Goal: Transaction & Acquisition: Book appointment/travel/reservation

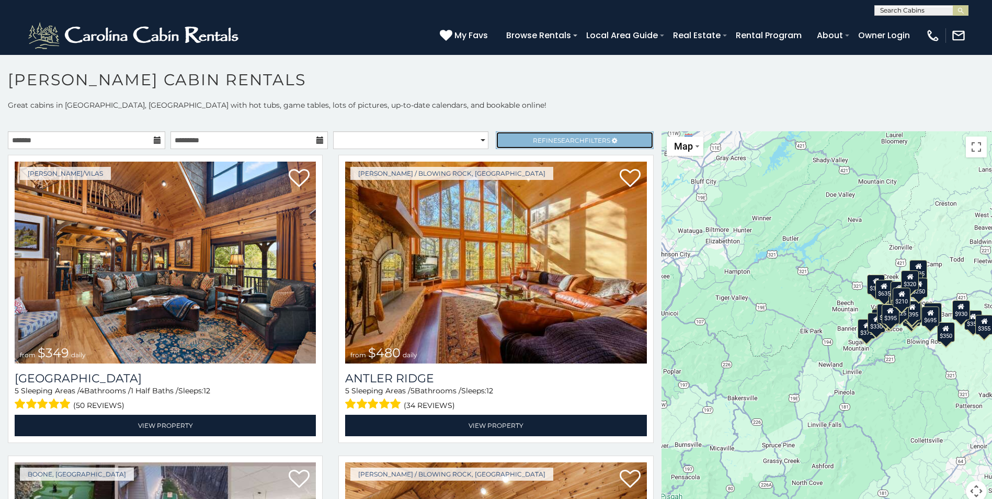
click at [584, 139] on span "Refine Search Filters" at bounding box center [571, 141] width 77 height 8
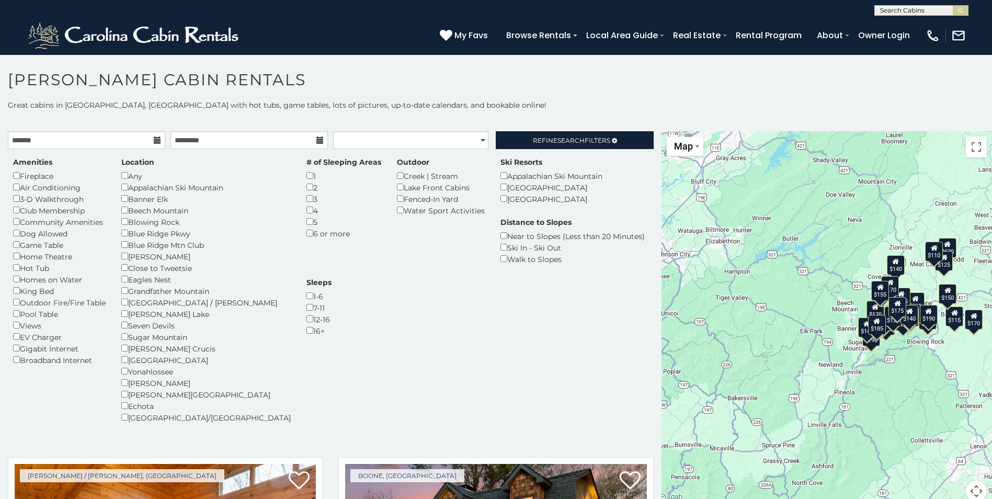
click at [572, 78] on h1 "[PERSON_NAME] Cabin Rentals" at bounding box center [496, 85] width 992 height 30
click at [579, 137] on span "Refine Search Filters" at bounding box center [571, 141] width 77 height 8
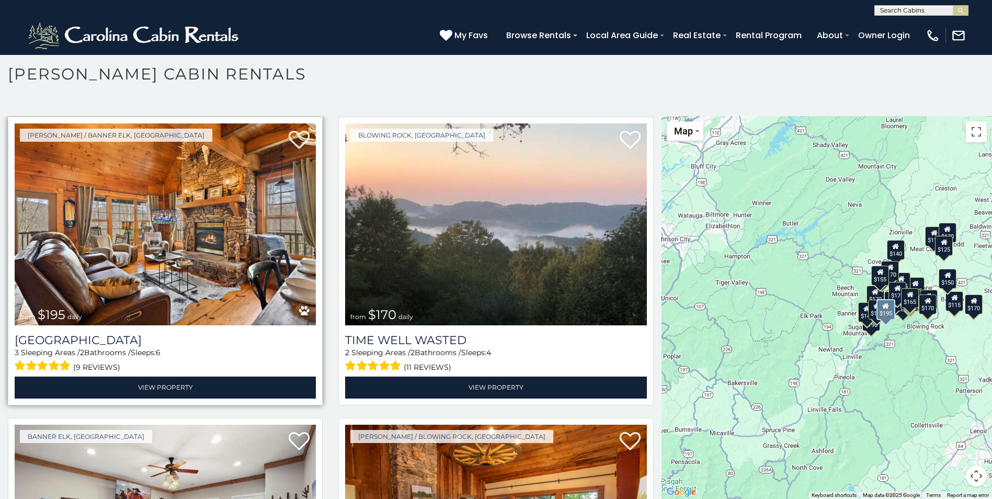
scroll to position [314, 0]
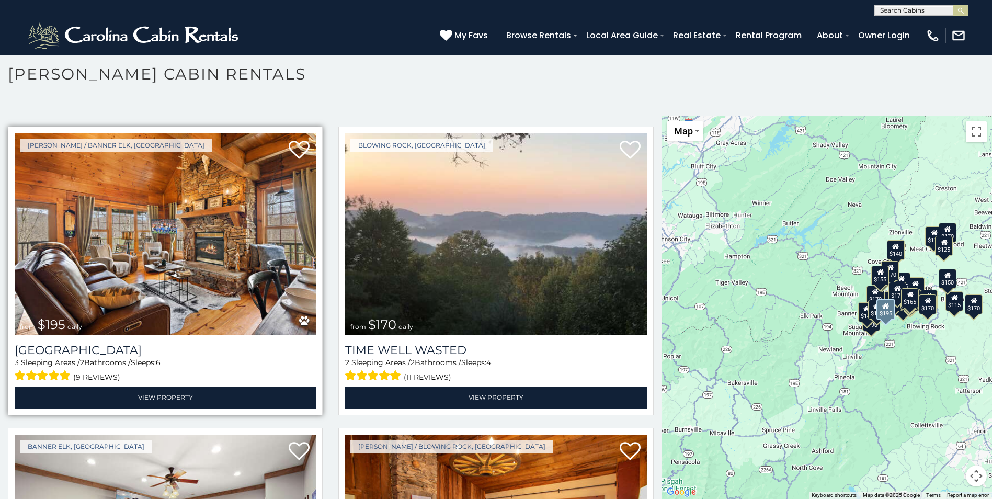
click at [158, 250] on img at bounding box center [165, 234] width 301 height 202
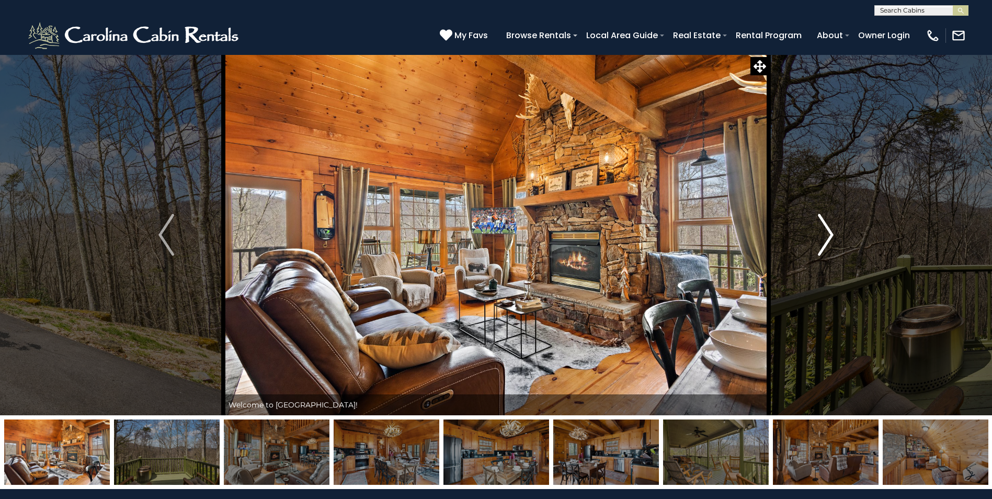
click at [827, 228] on img "Next" at bounding box center [826, 235] width 16 height 42
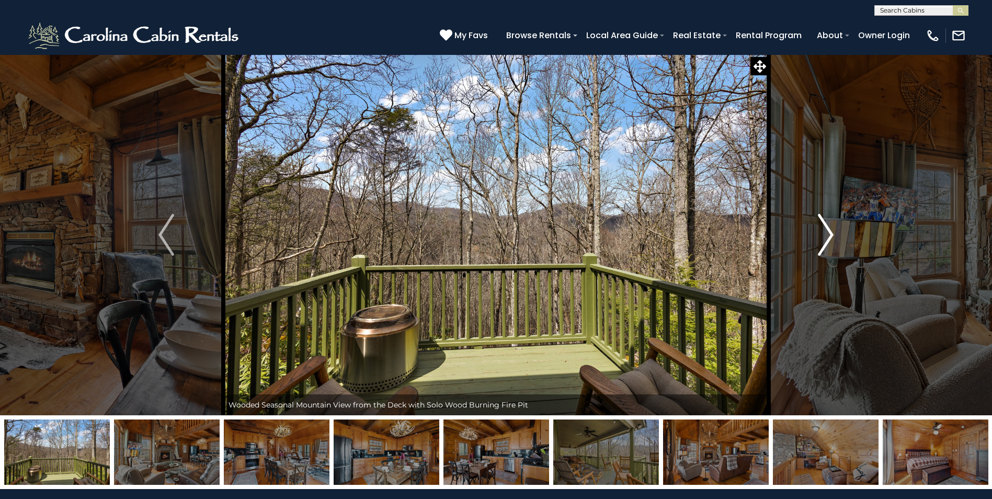
click at [826, 237] on img "Next" at bounding box center [826, 235] width 16 height 42
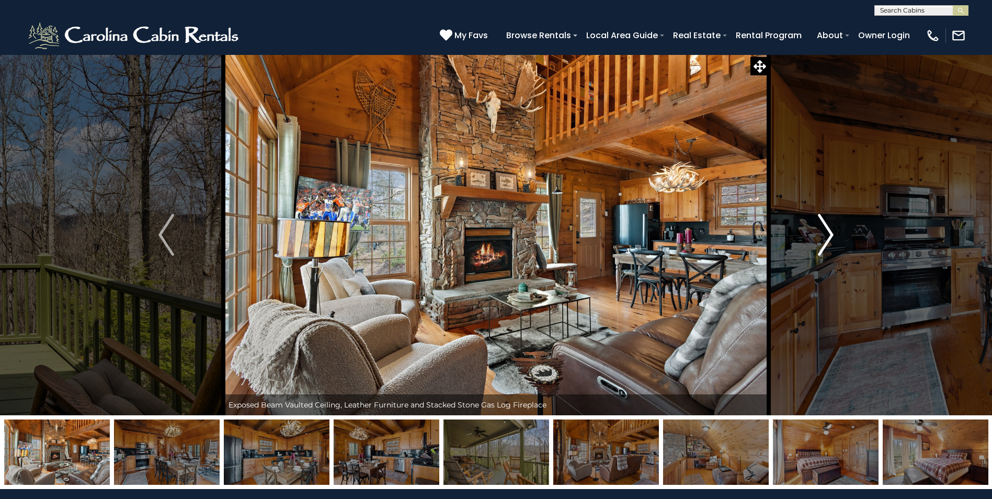
click at [829, 231] on img "Next" at bounding box center [826, 235] width 16 height 42
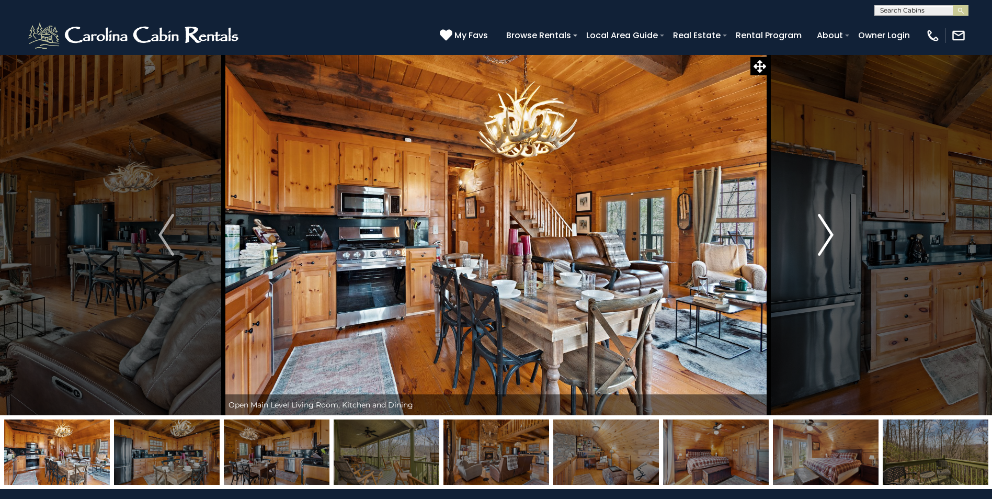
click at [824, 228] on img "Next" at bounding box center [826, 235] width 16 height 42
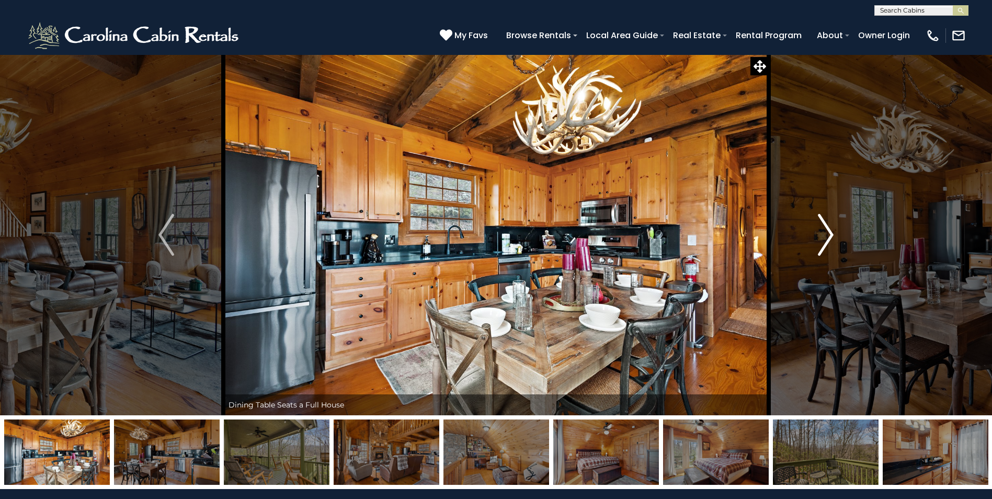
click at [828, 232] on img "Next" at bounding box center [826, 235] width 16 height 42
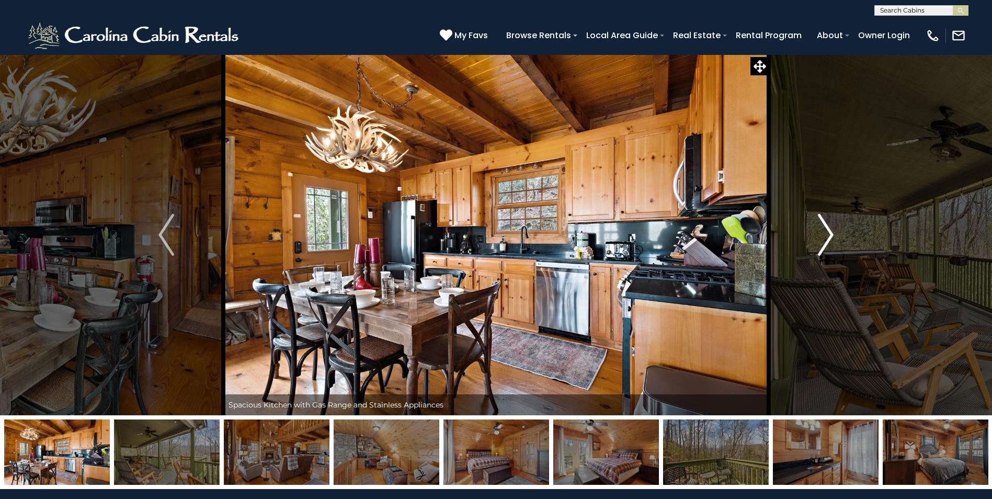
click at [831, 234] on img "Next" at bounding box center [826, 235] width 16 height 42
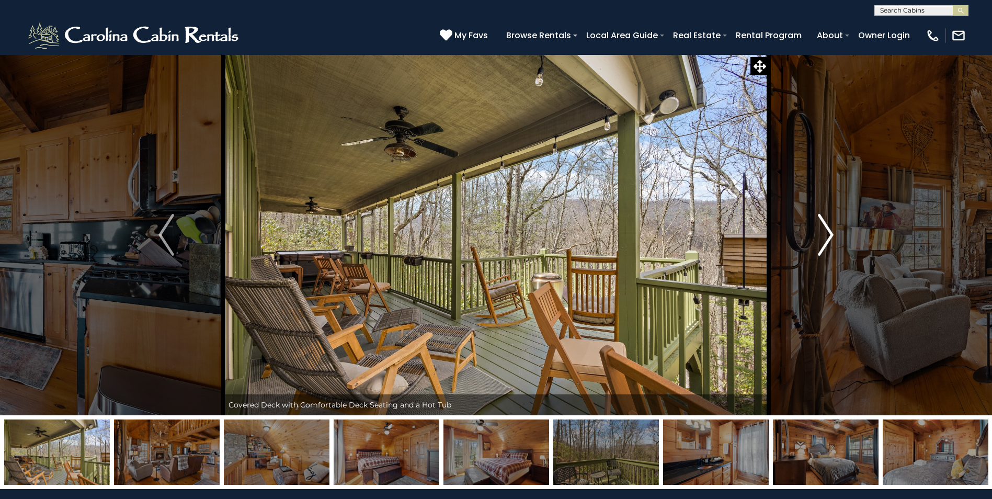
click at [831, 234] on img "Next" at bounding box center [826, 235] width 16 height 42
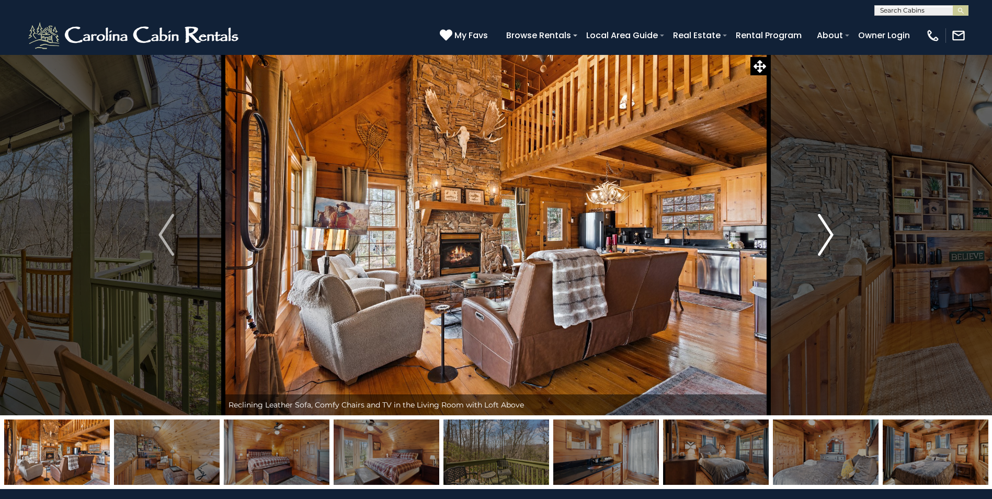
click at [827, 234] on img "Next" at bounding box center [826, 235] width 16 height 42
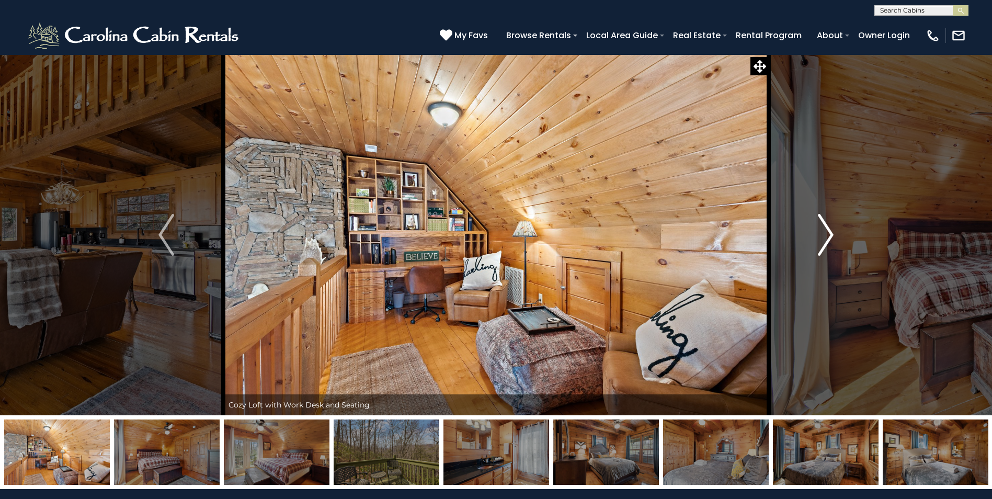
click at [827, 234] on img "Next" at bounding box center [826, 235] width 16 height 42
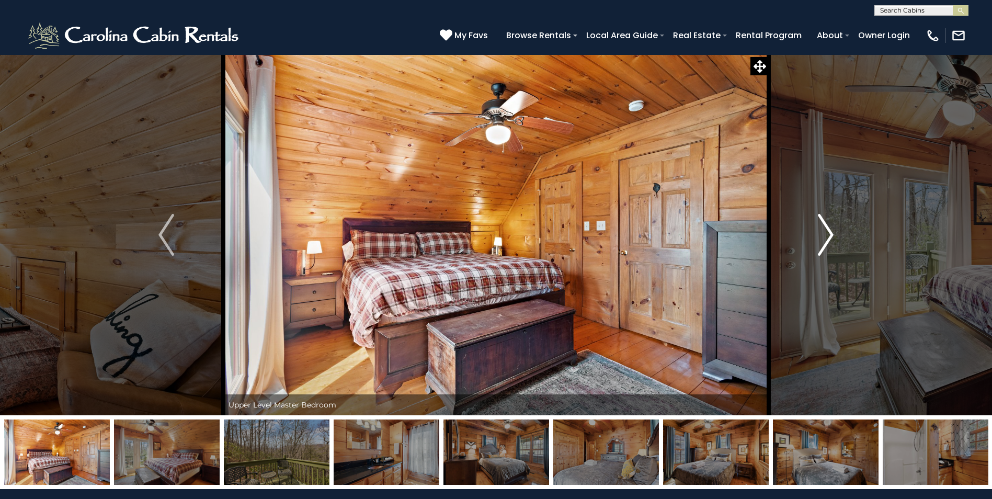
click at [827, 234] on img "Next" at bounding box center [826, 235] width 16 height 42
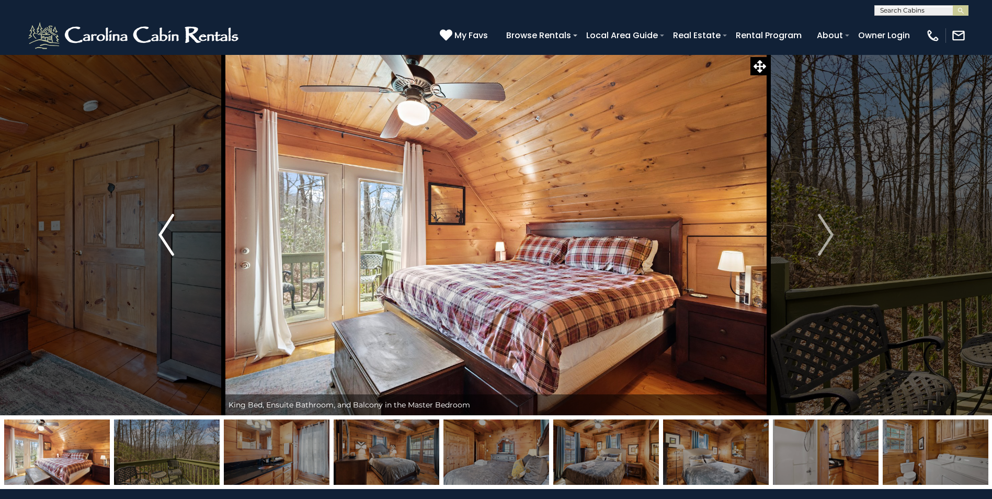
click at [169, 237] on img "Previous" at bounding box center [166, 235] width 16 height 42
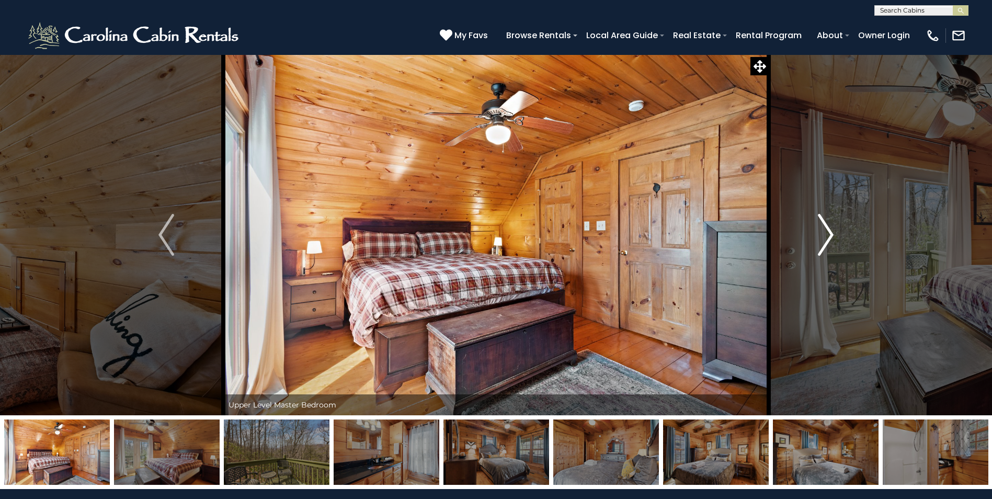
click at [833, 233] on img "Next" at bounding box center [826, 235] width 16 height 42
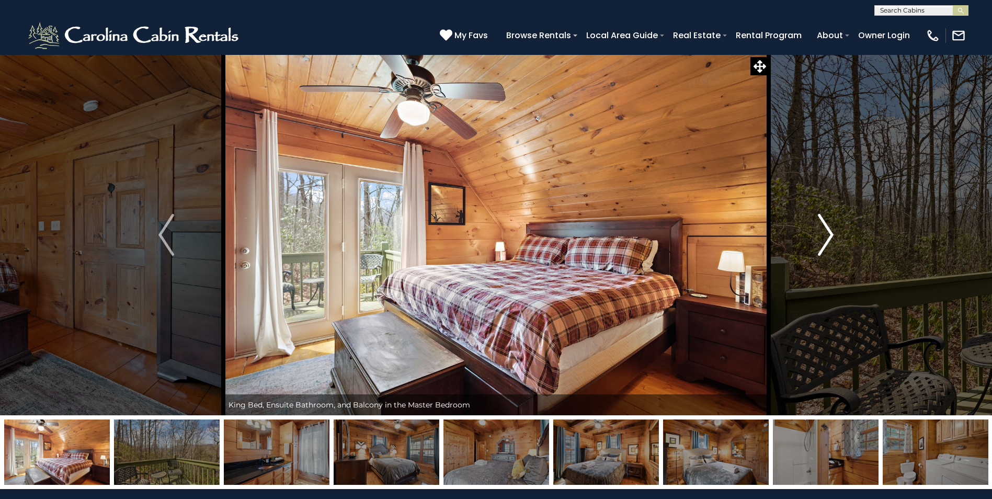
click at [826, 233] on img "Next" at bounding box center [826, 235] width 16 height 42
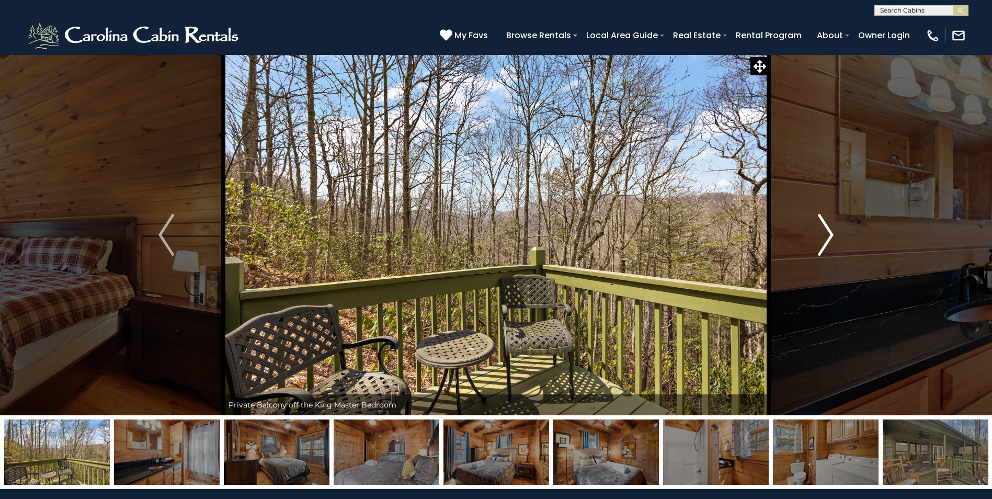
click at [826, 234] on img "Next" at bounding box center [826, 235] width 16 height 42
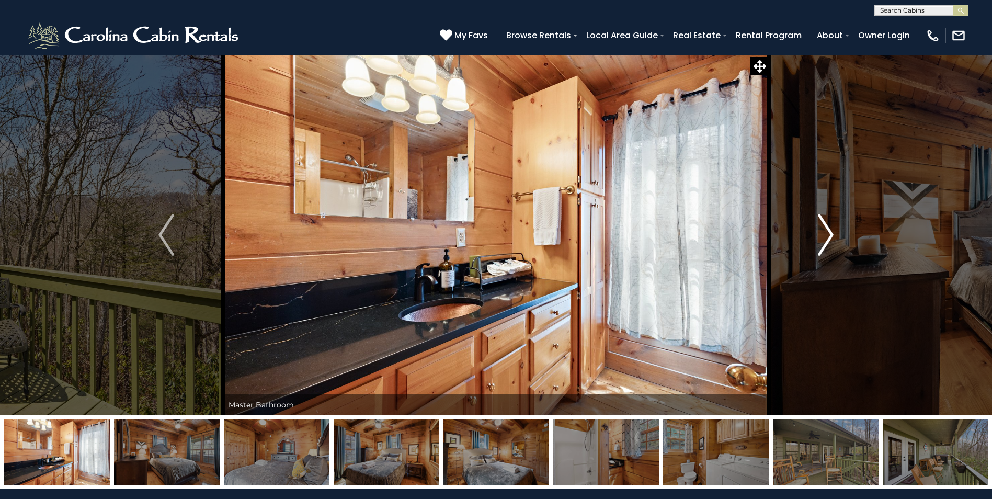
click at [826, 234] on img "Next" at bounding box center [826, 235] width 16 height 42
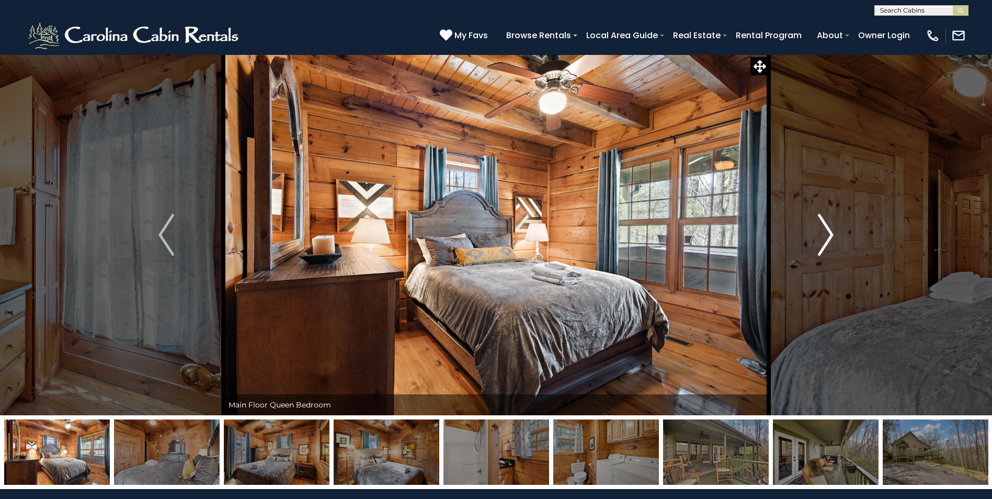
click at [826, 234] on img "Next" at bounding box center [826, 235] width 16 height 42
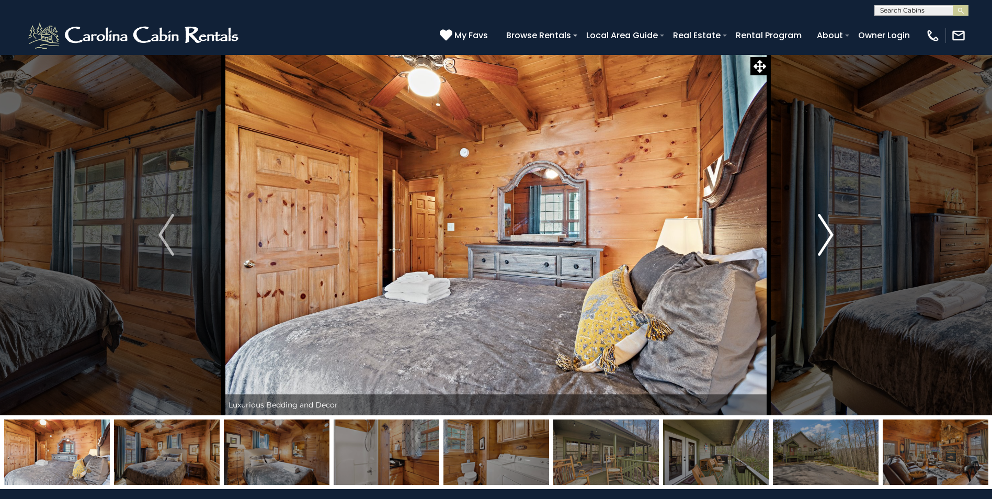
click at [826, 234] on img "Next" at bounding box center [826, 235] width 16 height 42
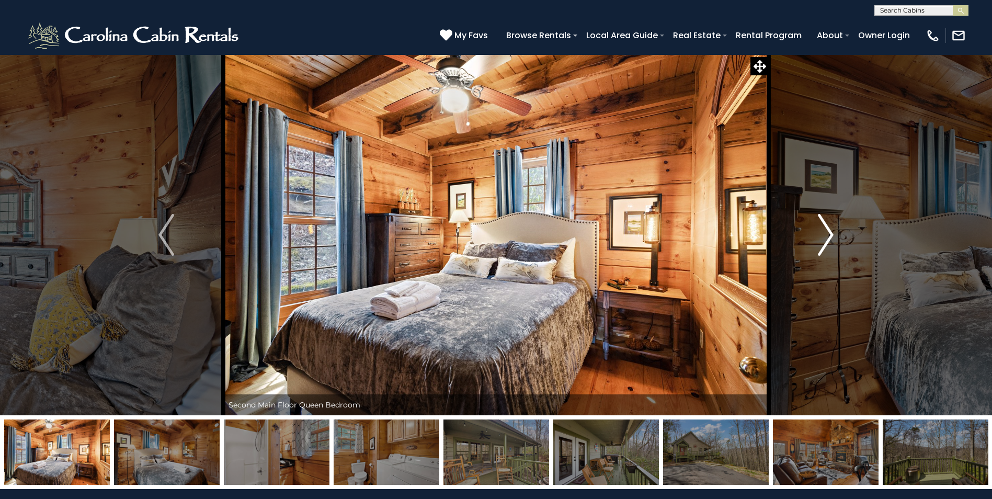
click at [828, 234] on img "Next" at bounding box center [826, 235] width 16 height 42
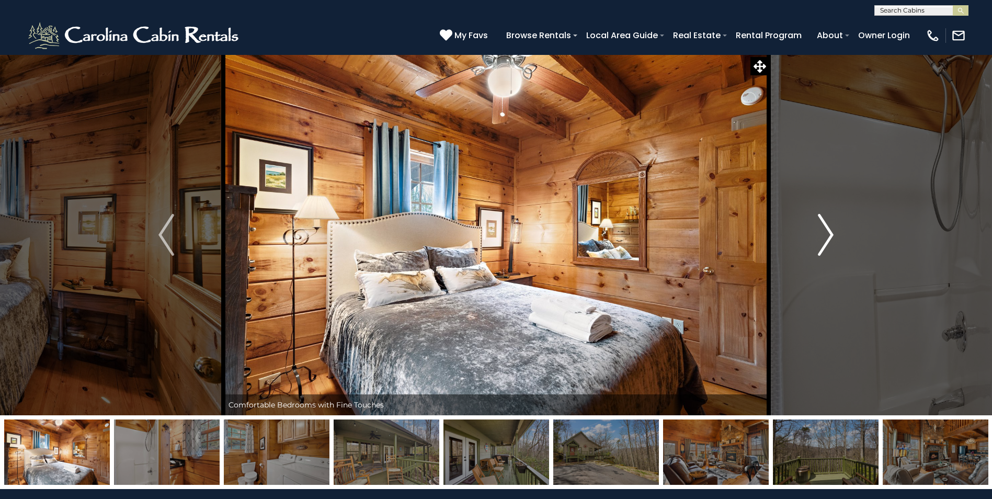
click at [827, 232] on img "Next" at bounding box center [826, 235] width 16 height 42
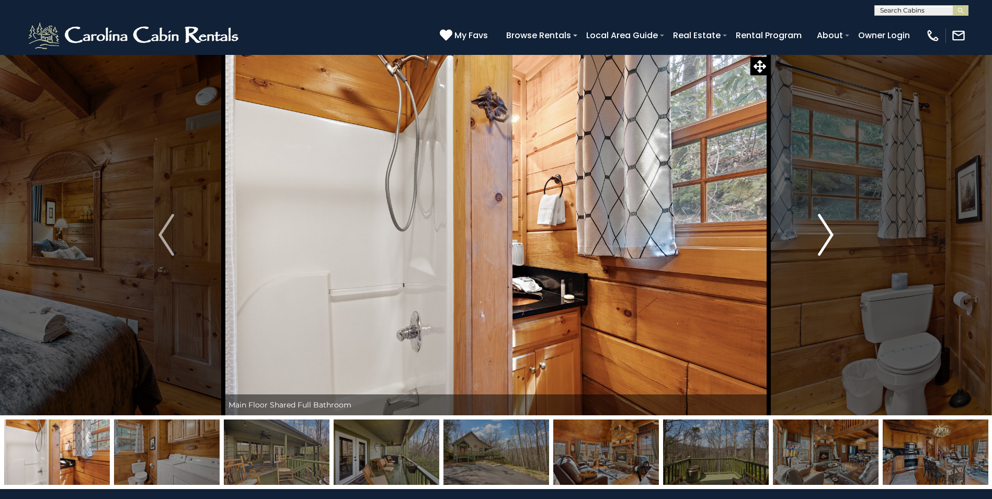
click at [828, 233] on img "Next" at bounding box center [826, 235] width 16 height 42
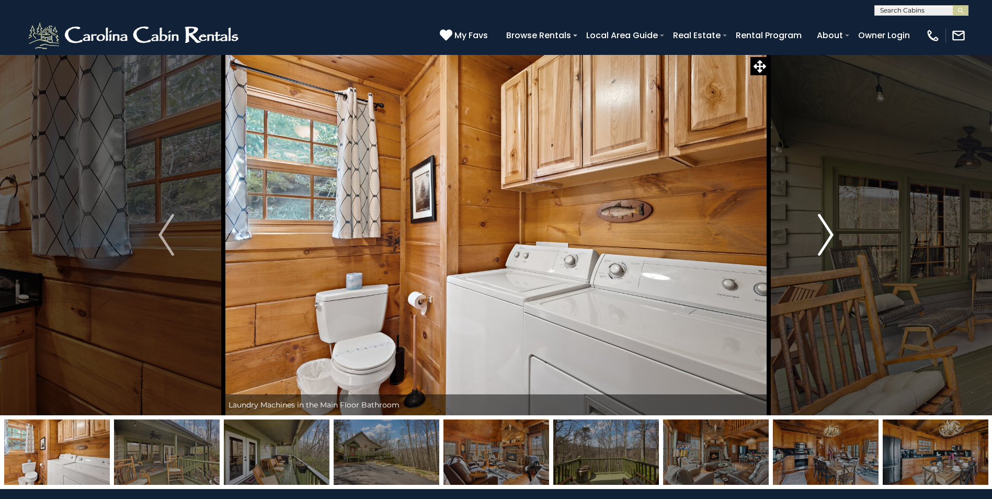
click at [828, 233] on img "Next" at bounding box center [826, 235] width 16 height 42
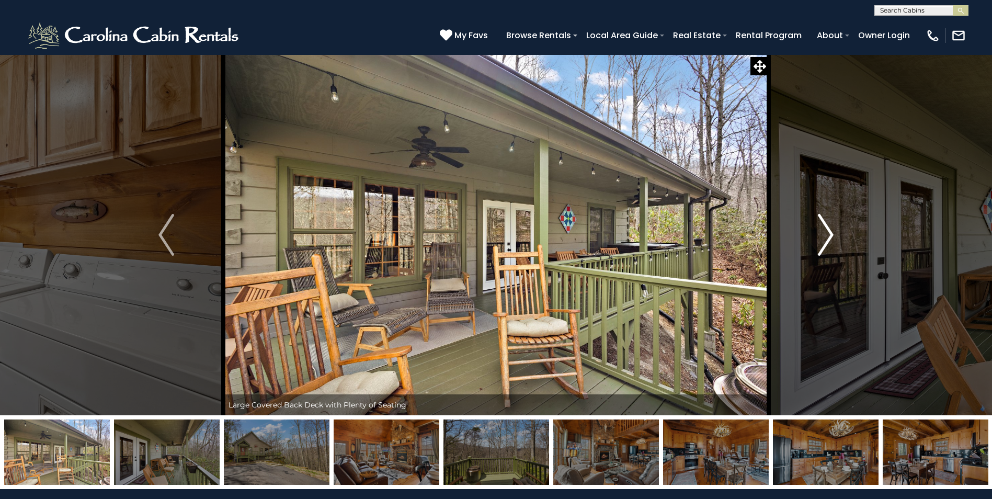
click at [828, 236] on img "Next" at bounding box center [826, 235] width 16 height 42
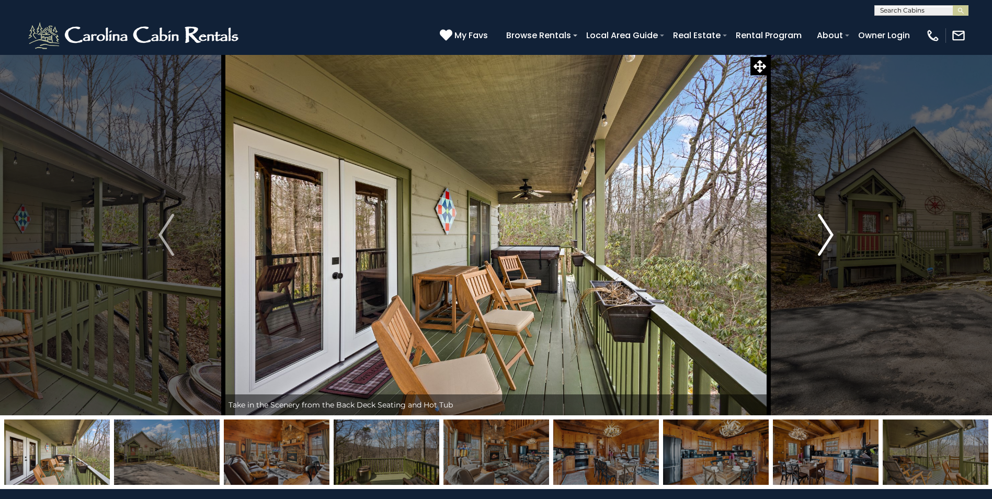
click at [826, 235] on img "Next" at bounding box center [826, 235] width 16 height 42
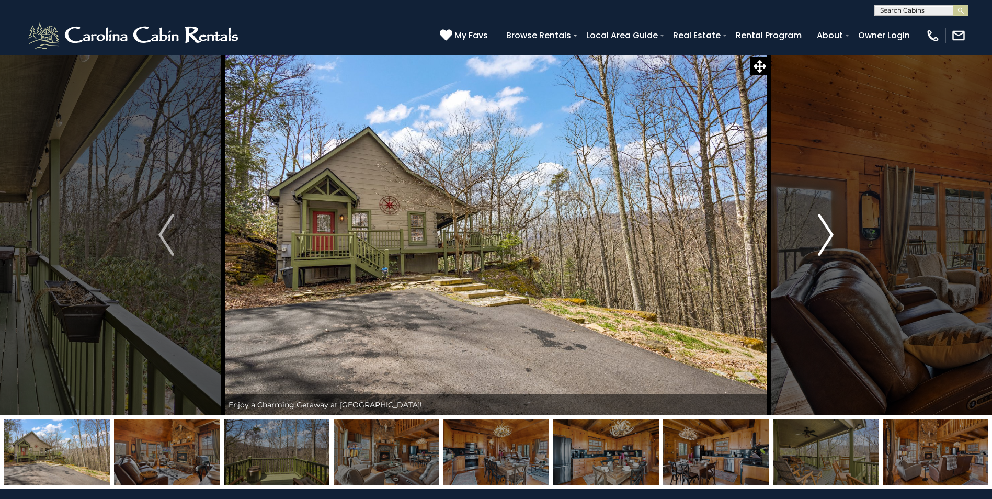
click at [826, 233] on img "Next" at bounding box center [826, 235] width 16 height 42
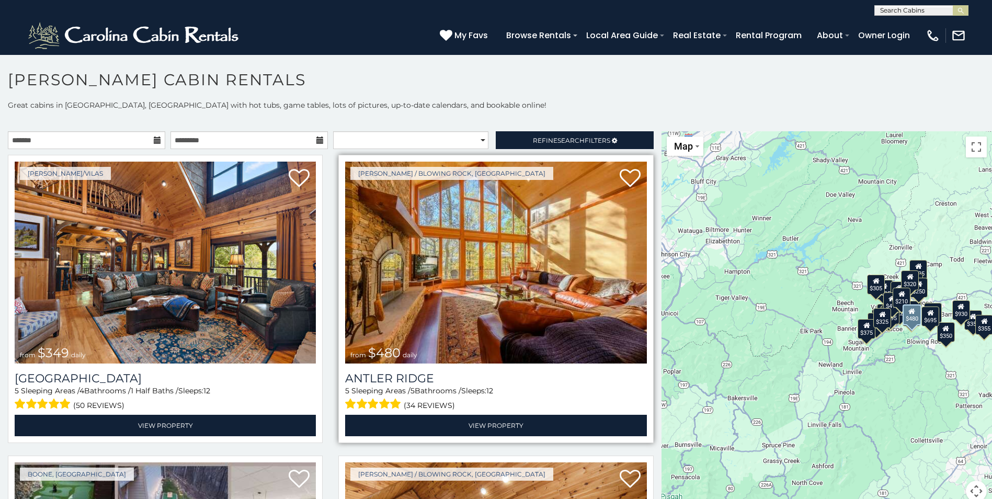
scroll to position [6, 0]
